Goal: Task Accomplishment & Management: Use online tool/utility

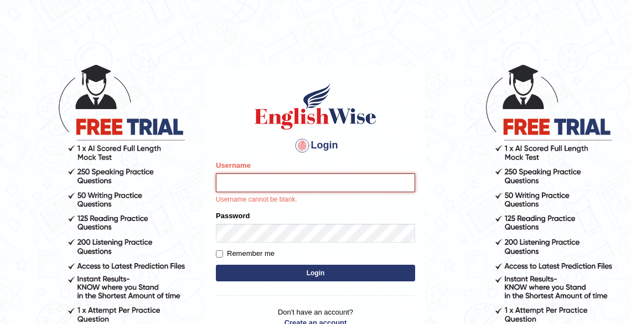
type input "Tshering_Phuntsho2025"
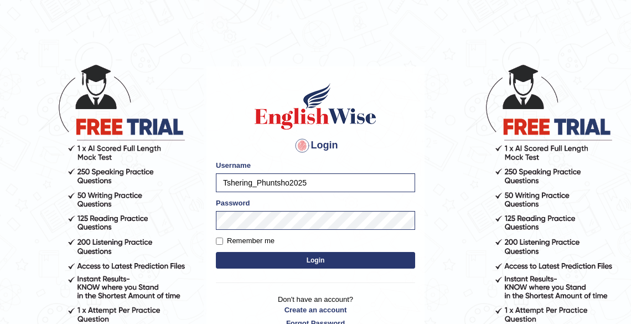
click at [315, 263] on button "Login" at bounding box center [315, 260] width 199 height 17
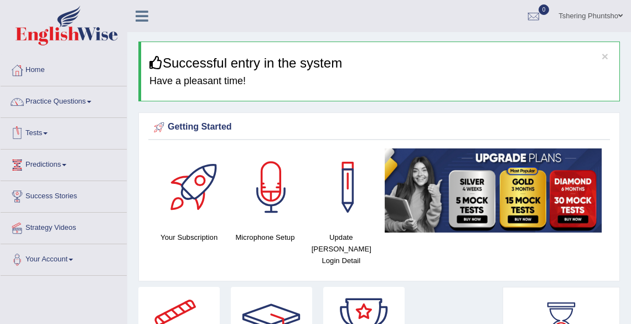
click at [48, 133] on span at bounding box center [45, 133] width 4 height 2
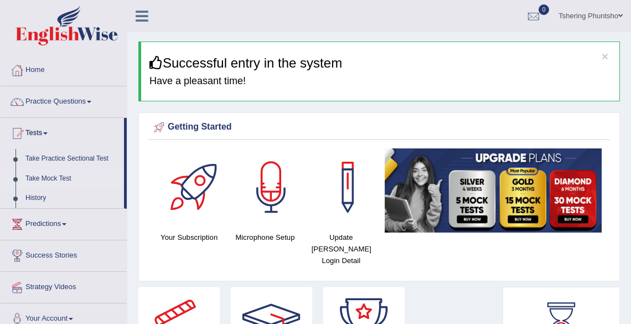
click at [39, 181] on link "Take Mock Test" at bounding box center [72, 179] width 104 height 20
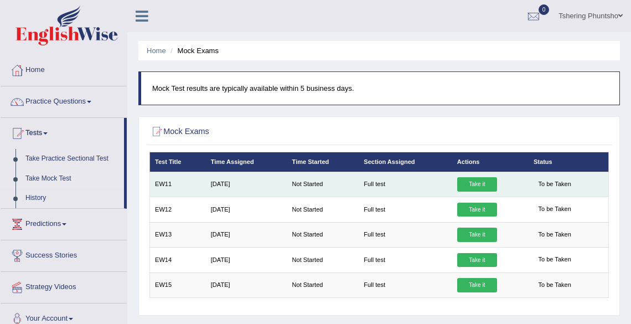
click at [477, 184] on link "Take it" at bounding box center [477, 184] width 40 height 14
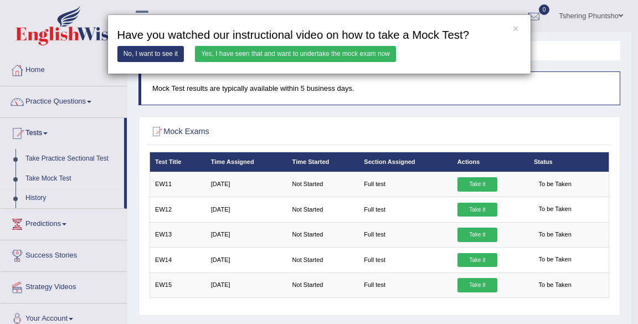
click at [257, 51] on link "Yes, I have seen that and want to undertake the mock exam now" at bounding box center [295, 54] width 201 height 16
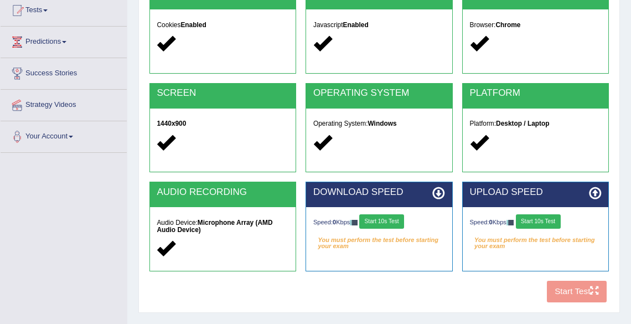
scroll to position [177, 0]
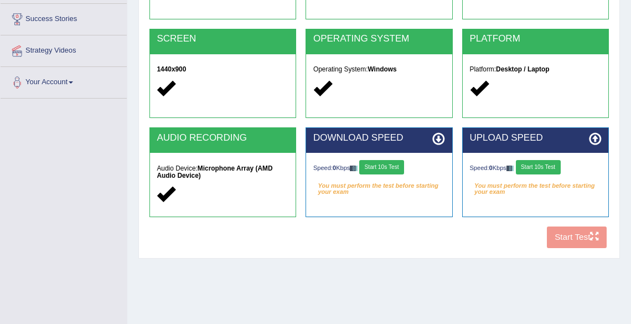
click at [387, 164] on button "Start 10s Test" at bounding box center [381, 167] width 45 height 14
click at [553, 167] on button "Start 10s Test" at bounding box center [538, 167] width 45 height 14
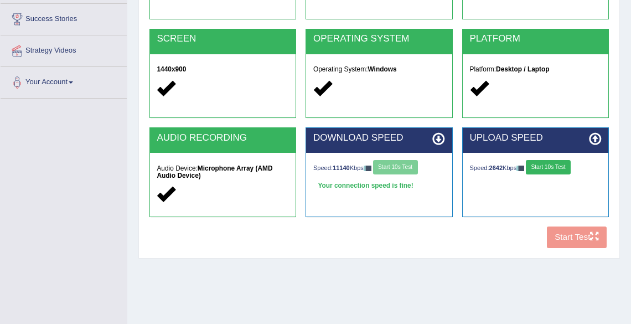
click at [553, 167] on button "Start 10s Test" at bounding box center [548, 167] width 45 height 14
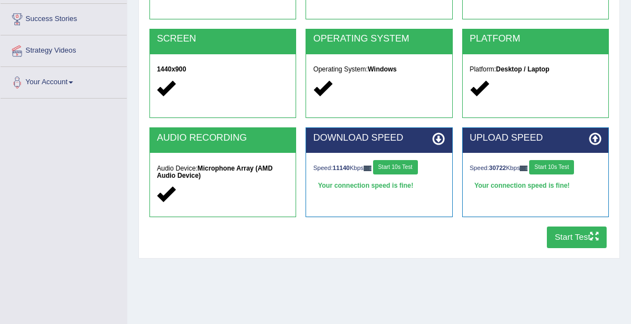
click at [563, 239] on button "Start Test" at bounding box center [577, 238] width 60 height 22
